Goal: Book appointment/travel/reservation

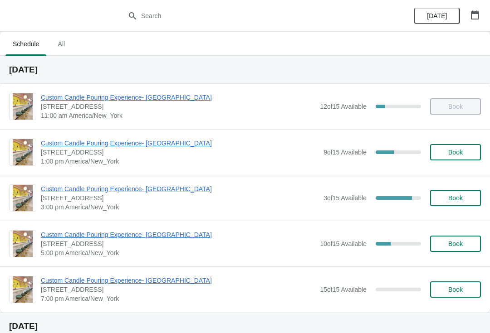
click at [165, 142] on span "Custom Candle Pouring Experience- [GEOGRAPHIC_DATA]" at bounding box center [180, 143] width 278 height 9
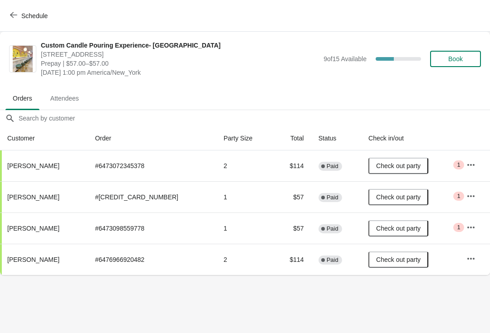
click at [460, 62] on span "Book" at bounding box center [455, 58] width 15 height 7
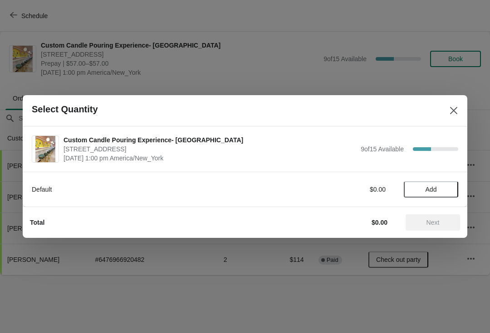
click at [439, 197] on button "Add" at bounding box center [430, 189] width 54 height 16
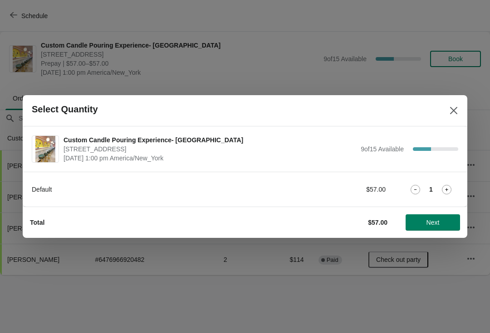
click at [442, 194] on icon at bounding box center [446, 190] width 10 height 10
click at [439, 224] on span "Next" at bounding box center [432, 222] width 13 height 7
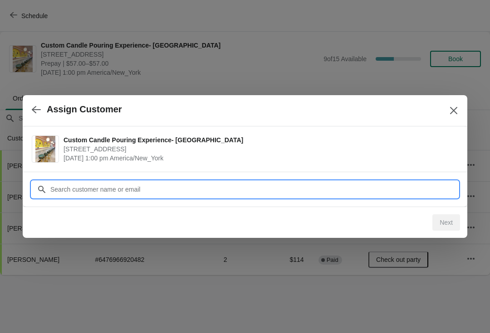
click at [404, 194] on input "Customer" at bounding box center [254, 189] width 408 height 16
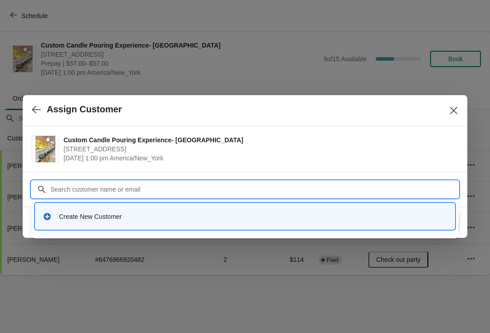
click at [296, 215] on div "Create New Customer" at bounding box center [253, 216] width 388 height 9
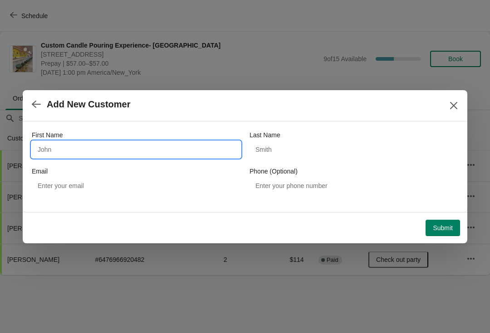
click at [75, 152] on input "First Name" at bounding box center [136, 149] width 208 height 16
type input "[PERSON_NAME]"
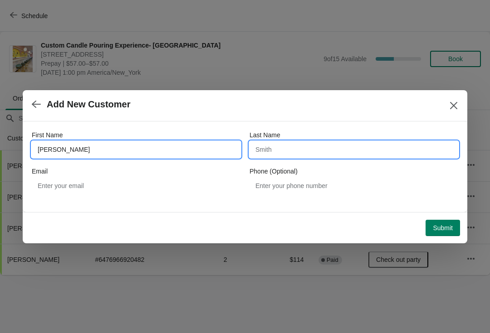
click at [358, 157] on input "Last Name" at bounding box center [353, 149] width 208 height 16
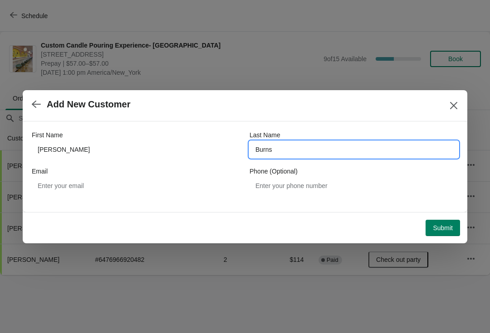
type input "Burns"
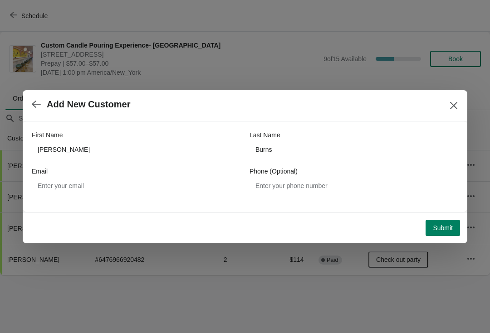
click at [437, 222] on button "Submit" at bounding box center [442, 228] width 34 height 16
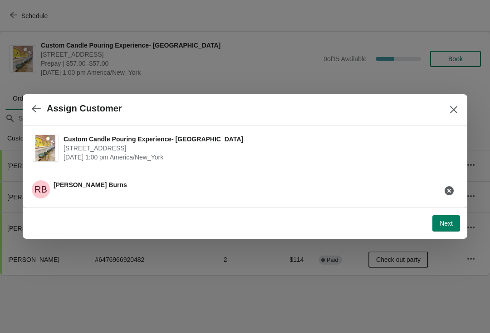
click at [447, 221] on span "Next" at bounding box center [445, 223] width 13 height 7
select select "Friend"
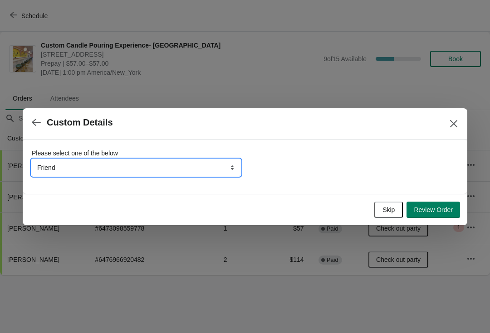
click at [199, 165] on select "Friend Instagram TikTok Yelp Walk-by Attended an event Google Other" at bounding box center [136, 168] width 208 height 16
